Goal: Navigation & Orientation: Go to known website

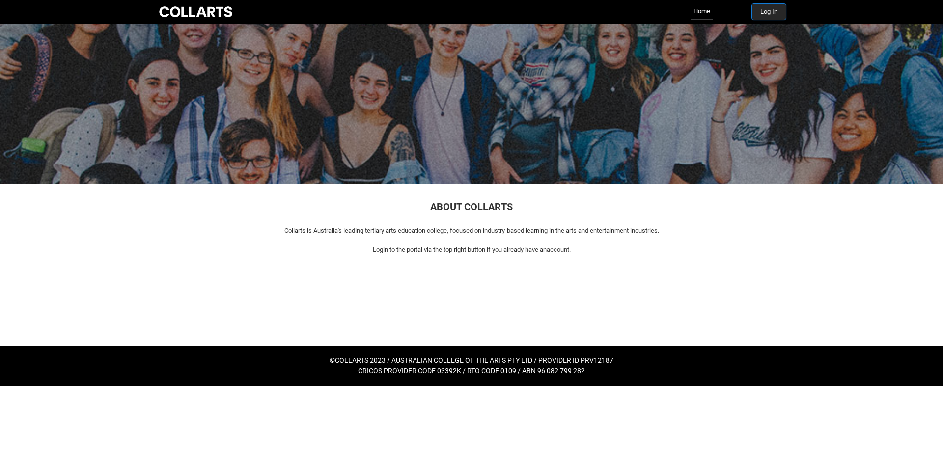
click at [766, 9] on button "Log In" at bounding box center [769, 12] width 34 height 16
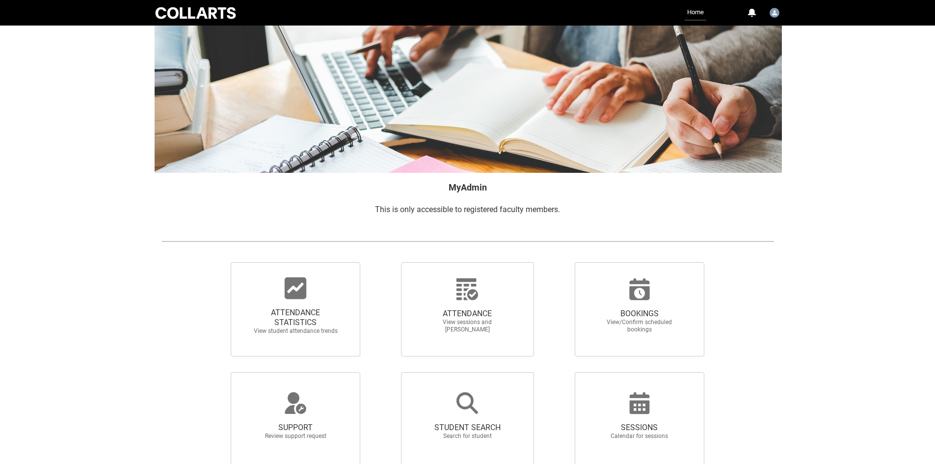
click at [219, 16] on div at bounding box center [196, 12] width 84 height 15
